Goal: Task Accomplishment & Management: Manage account settings

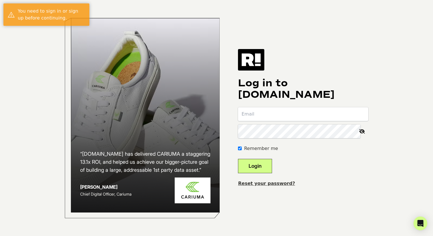
type input "[EMAIL_ADDRESS][DOMAIN_NAME]"
click at [259, 164] on button "Login" at bounding box center [255, 166] width 34 height 14
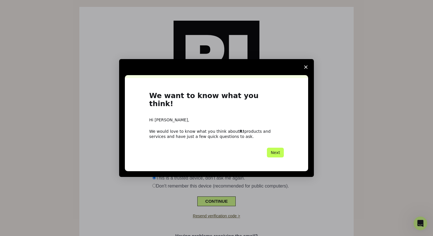
click at [279, 148] on button "Next" at bounding box center [275, 153] width 17 height 10
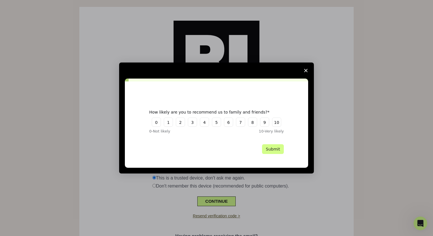
click at [307, 69] on icon "Close survey" at bounding box center [305, 70] width 3 height 3
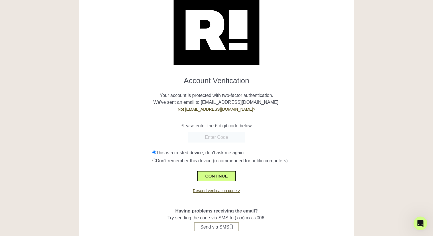
scroll to position [26, 0]
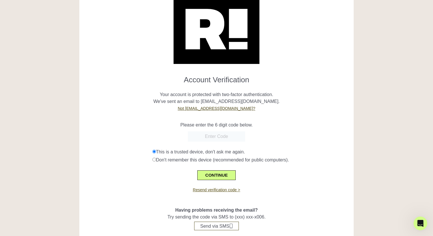
click at [197, 191] on link "Resend verification code >" at bounding box center [216, 189] width 47 height 5
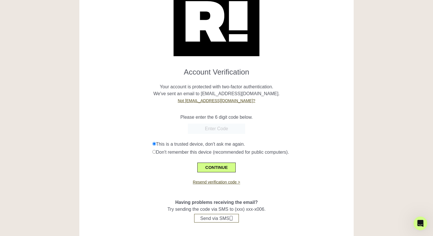
scroll to position [43, 0]
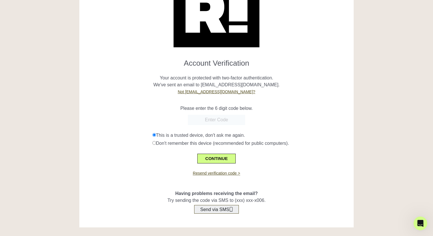
click at [220, 208] on button "Send via SMS" at bounding box center [216, 209] width 44 height 9
click at [224, 120] on input "text" at bounding box center [216, 120] width 57 height 10
type input "828775"
click at [221, 156] on button "CONTINUE" at bounding box center [216, 159] width 38 height 10
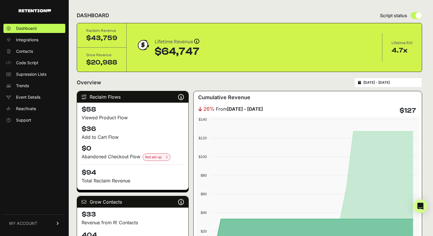
click at [33, 220] on span "MY ACCOUNT" at bounding box center [23, 223] width 28 height 6
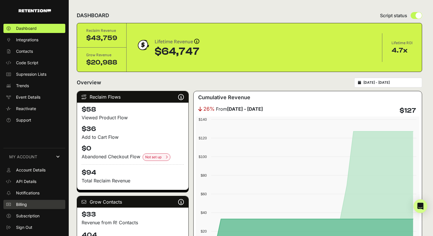
click at [36, 202] on link "Billing" at bounding box center [34, 204] width 62 height 9
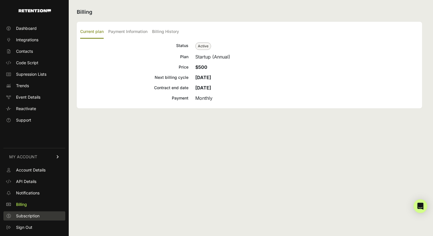
click at [32, 213] on span "Subscription" at bounding box center [27, 216] width 23 height 6
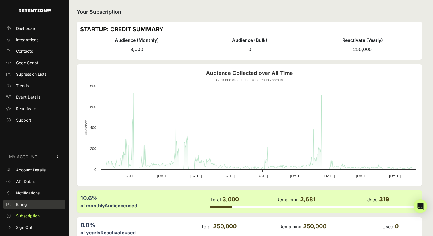
click at [35, 206] on link "Billing" at bounding box center [34, 204] width 62 height 9
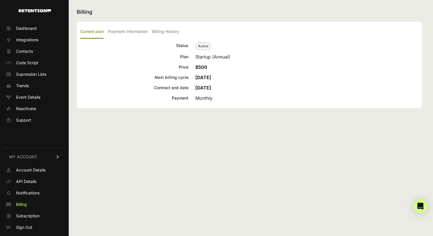
click at [206, 71] on div "Status Active Plan Startup (Annual) Price $500 Next billing cycle [DATE] Contra…" at bounding box center [249, 71] width 339 height 59
click at [205, 62] on div "Status Active Plan Startup (Annual) Price $500 Next billing cycle [DATE] Contra…" at bounding box center [249, 71] width 339 height 59
click at [134, 31] on label "Payment Information" at bounding box center [127, 31] width 39 height 13
click at [0, 0] on input "Payment Information" at bounding box center [0, 0] width 0 height 0
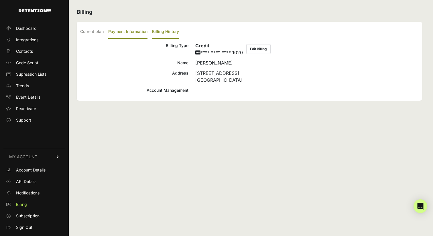
click at [162, 33] on label "Billing History" at bounding box center [165, 31] width 27 height 13
click at [0, 0] on input "Billing History" at bounding box center [0, 0] width 0 height 0
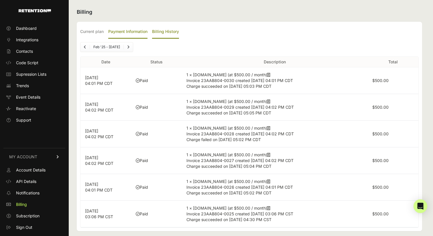
click at [135, 34] on label "Payment Information" at bounding box center [127, 31] width 39 height 13
click at [0, 0] on input "Payment Information" at bounding box center [0, 0] width 0 height 0
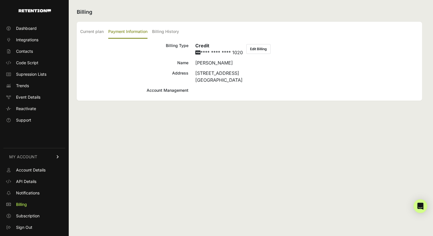
click at [157, 89] on div "Account Management" at bounding box center [134, 90] width 108 height 7
click at [46, 170] on span "Account Details" at bounding box center [31, 170] width 30 height 6
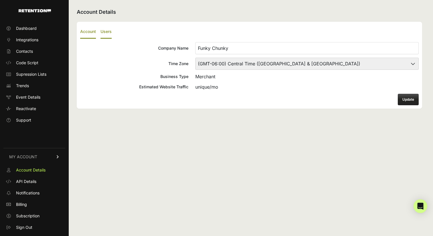
click at [109, 31] on label "Users" at bounding box center [106, 31] width 11 height 13
click at [0, 0] on input "Users" at bounding box center [0, 0] width 0 height 0
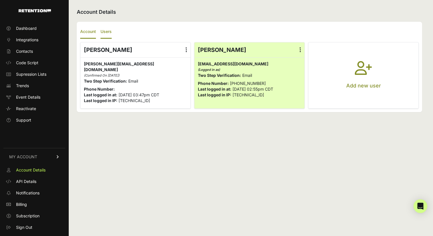
click at [91, 33] on label "Account" at bounding box center [88, 31] width 16 height 13
click at [0, 0] on input "Account" at bounding box center [0, 0] width 0 height 0
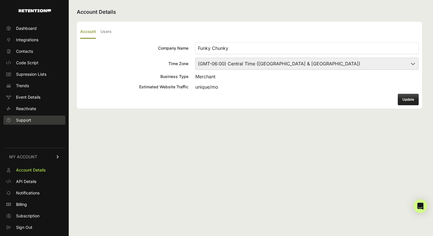
click at [38, 123] on link "Support" at bounding box center [34, 119] width 62 height 9
